Goal: Transaction & Acquisition: Purchase product/service

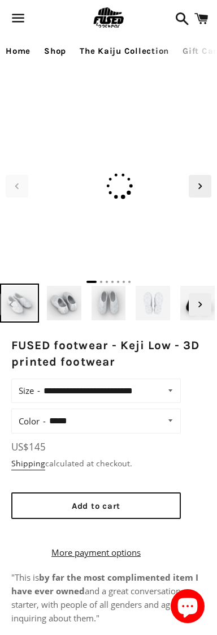
select select "**********"
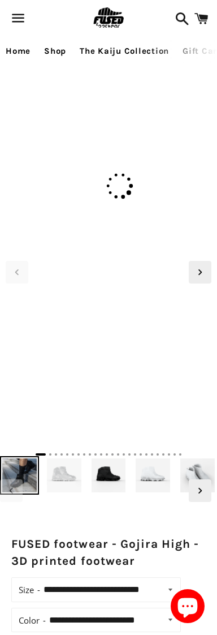
select select "**********"
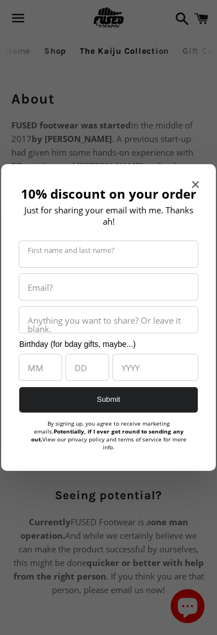
scroll to position [0, 221]
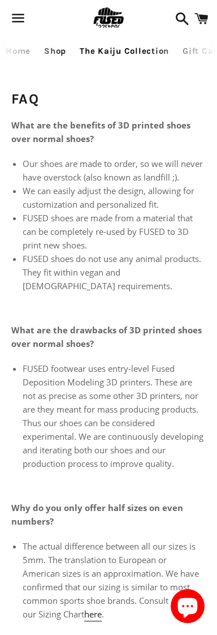
scroll to position [0, 251]
